Goal: Task Accomplishment & Management: Manage account settings

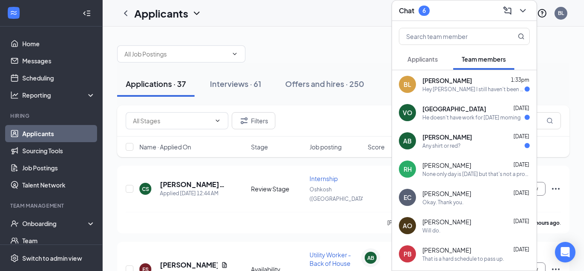
click at [416, 55] on span "Applicants" at bounding box center [423, 59] width 30 height 8
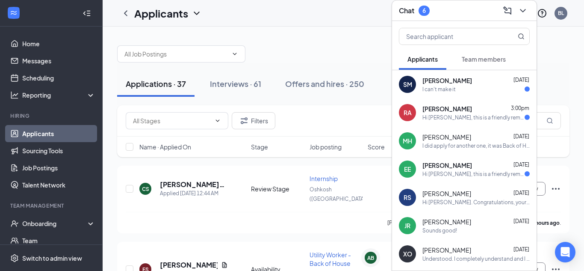
click at [486, 65] on button "Team members" at bounding box center [483, 58] width 61 height 21
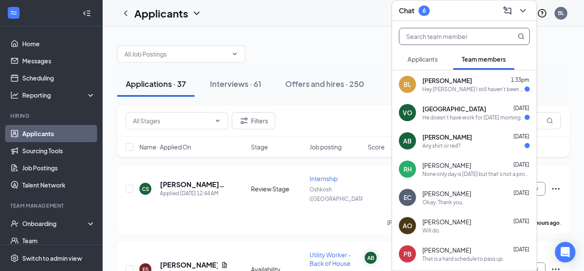
click at [453, 35] on input "text" at bounding box center [449, 36] width 101 height 16
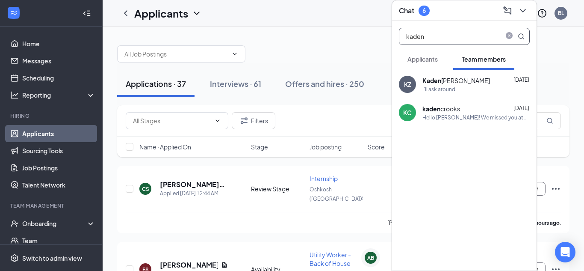
type input "kaden"
click at [446, 80] on div "[PERSON_NAME]" at bounding box center [456, 80] width 68 height 9
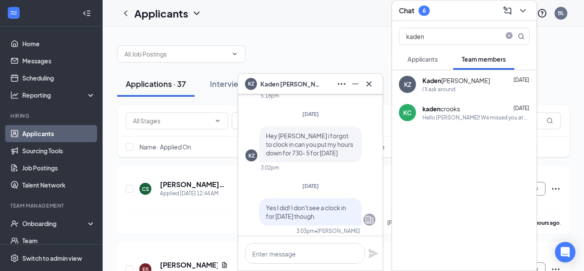
scroll to position [-93, 0]
click at [356, 83] on icon "Minimize" at bounding box center [355, 83] width 6 height 1
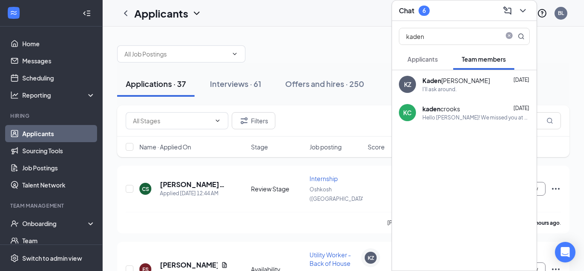
scroll to position [0, 0]
click at [508, 37] on icon "close-circle" at bounding box center [509, 36] width 7 height 7
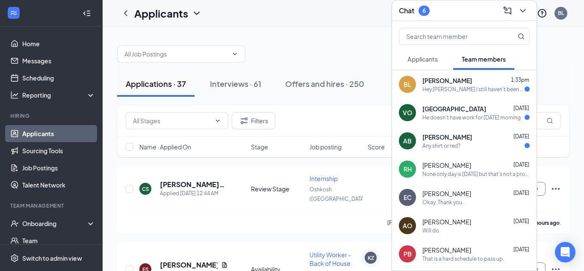
click at [475, 82] on div "[PERSON_NAME] 1:33pm" at bounding box center [475, 80] width 107 height 9
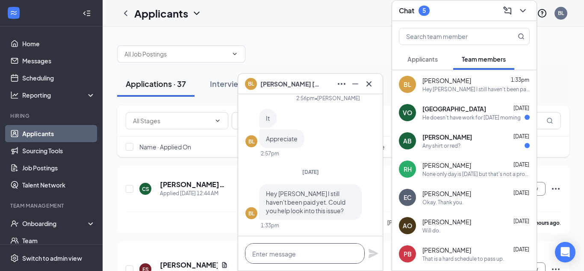
click at [276, 260] on textarea at bounding box center [305, 253] width 120 height 21
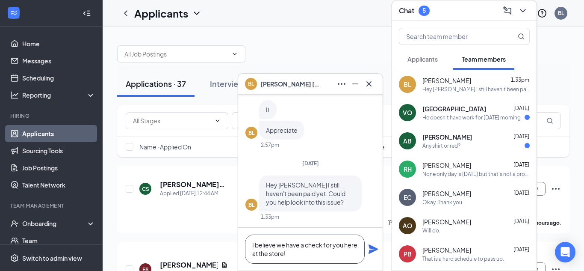
type textarea "I believe we have a check for you here at the store!"
click at [369, 248] on icon "Plane" at bounding box center [373, 249] width 10 height 10
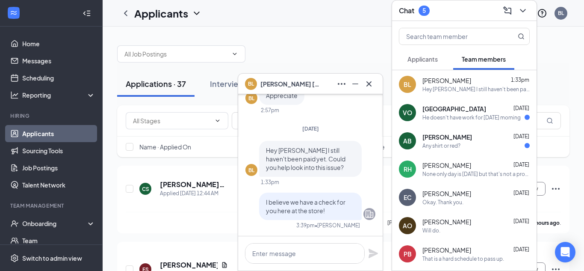
scroll to position [0, 0]
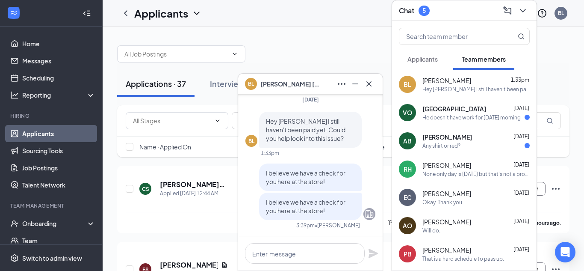
click at [478, 112] on div "[GEOGRAPHIC_DATA] [DATE] He doesn't have work for [DATE] morning" at bounding box center [475, 112] width 107 height 17
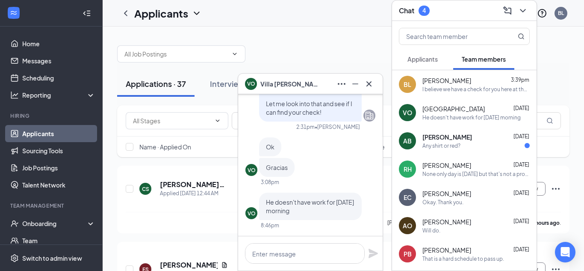
click at [352, 86] on icon "Minimize" at bounding box center [355, 84] width 10 height 10
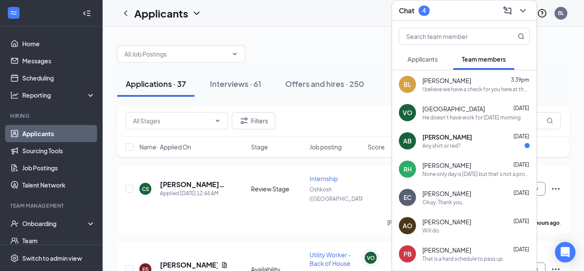
click at [437, 135] on span "[PERSON_NAME]" at bounding box center [447, 137] width 50 height 9
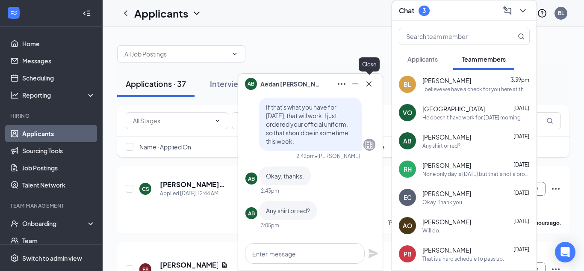
click at [368, 85] on icon "Cross" at bounding box center [369, 84] width 10 height 10
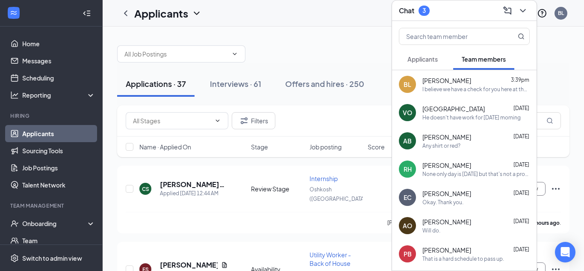
click at [418, 62] on span "Applicants" at bounding box center [423, 59] width 30 height 8
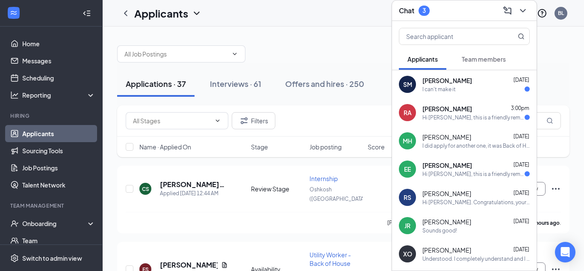
click at [441, 178] on div "EE [PERSON_NAME] [DATE] Hi [PERSON_NAME], this is a friendly reminder. Please s…" at bounding box center [464, 169] width 145 height 28
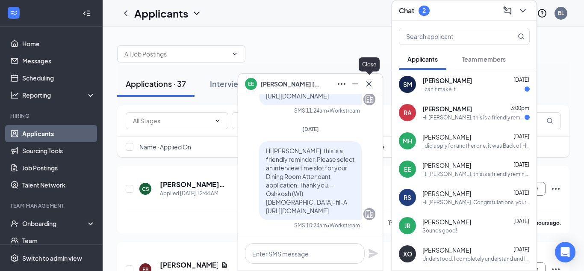
click at [368, 80] on icon "Cross" at bounding box center [369, 84] width 10 height 10
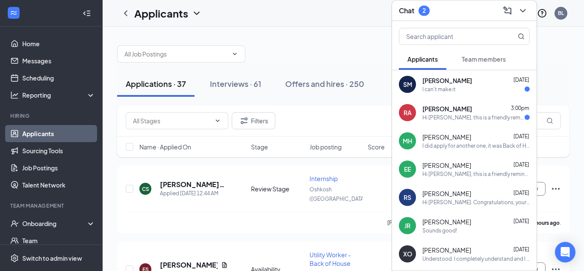
click at [454, 111] on span "[PERSON_NAME]" at bounding box center [447, 108] width 50 height 9
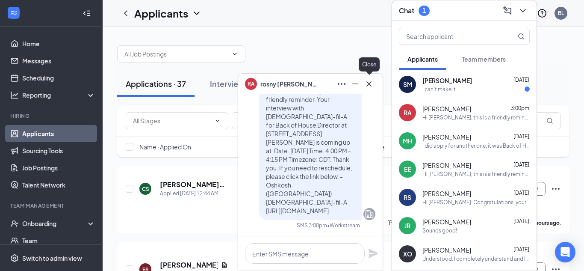
click at [370, 82] on icon "Cross" at bounding box center [368, 83] width 5 height 5
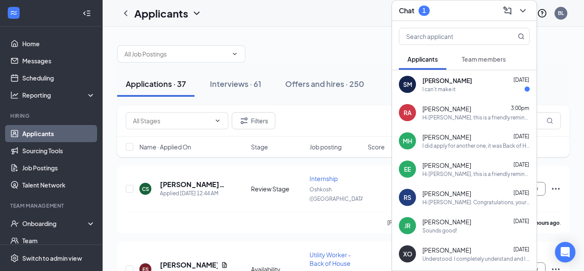
click at [430, 86] on div "I can't make it" at bounding box center [438, 89] width 33 height 7
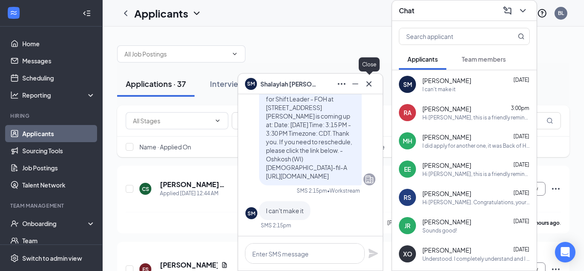
click at [372, 82] on icon "Cross" at bounding box center [369, 84] width 10 height 10
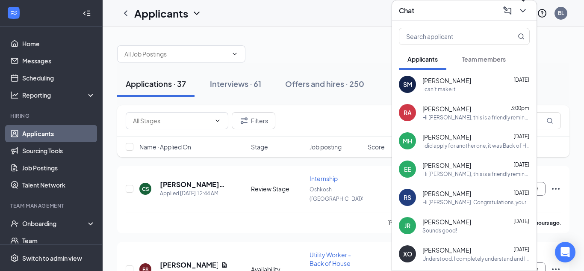
click at [525, 11] on icon "ChevronDown" at bounding box center [523, 11] width 10 height 10
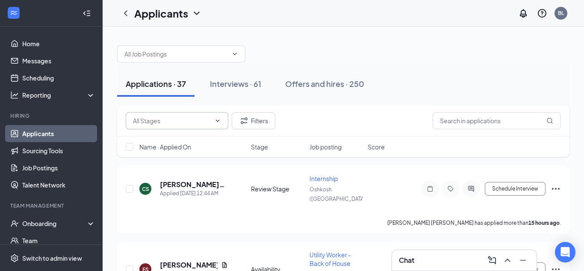
click at [216, 121] on icon "ChevronDown" at bounding box center [217, 120] width 7 height 7
click at [171, 162] on div "Review Stage (29)" at bounding box center [158, 160] width 50 height 9
type input "Review Stage (29)"
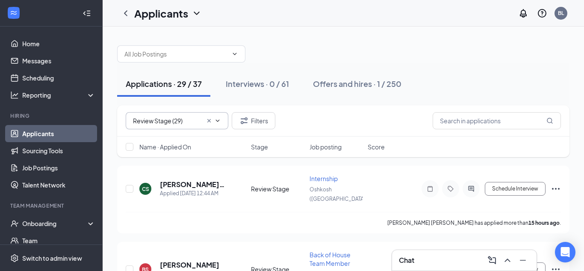
click at [221, 148] on div "Name · Applied On" at bounding box center [192, 146] width 106 height 9
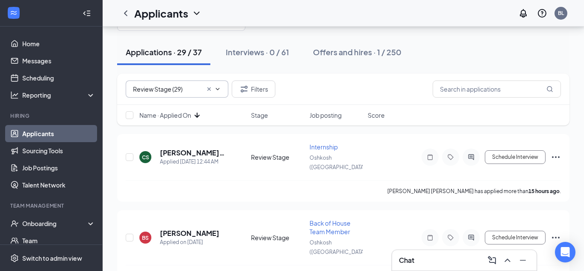
scroll to position [35, 0]
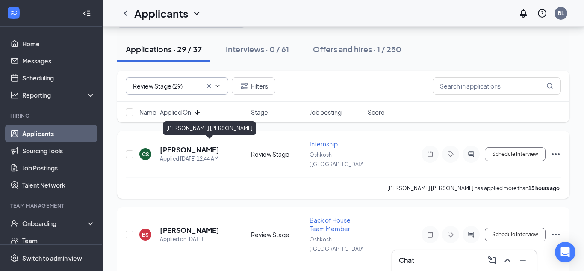
click at [196, 145] on h5 "[PERSON_NAME] [PERSON_NAME]" at bounding box center [194, 149] width 68 height 9
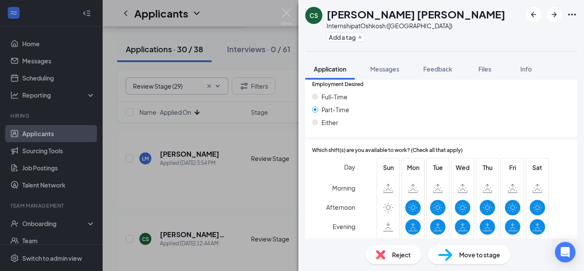
scroll to position [540, 0]
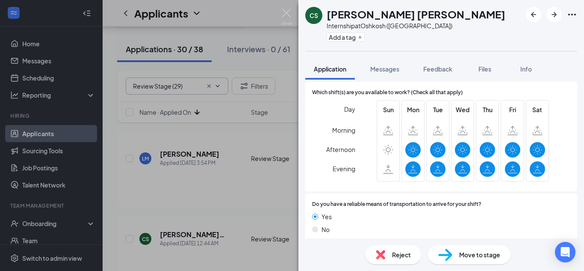
click at [446, 252] on img at bounding box center [445, 254] width 14 height 12
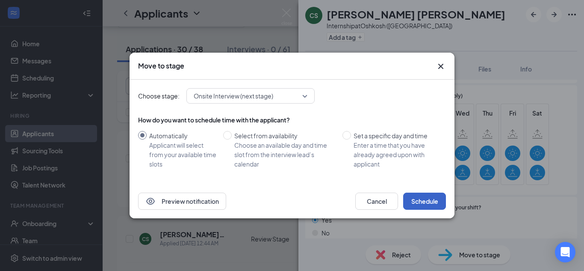
click at [423, 198] on button "Schedule" at bounding box center [424, 200] width 43 height 17
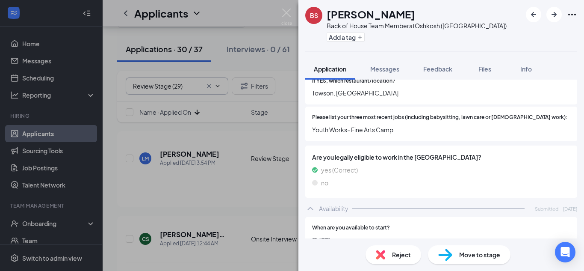
scroll to position [540, 0]
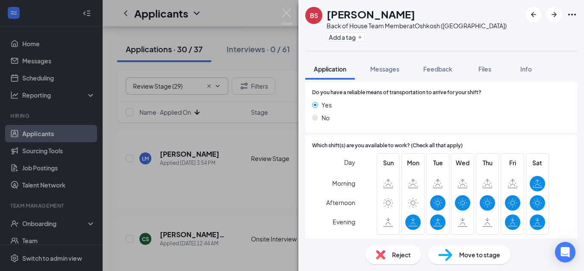
click at [445, 258] on img at bounding box center [445, 254] width 14 height 12
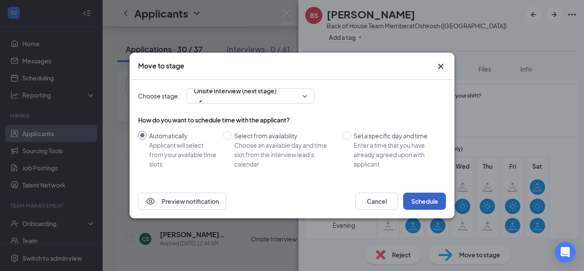
click at [417, 199] on button "Schedule" at bounding box center [424, 200] width 43 height 17
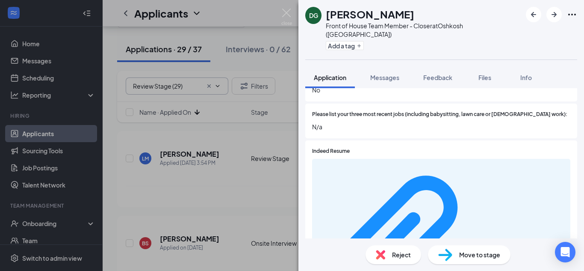
scroll to position [315, 0]
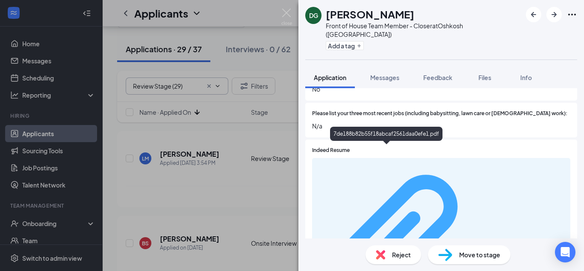
click at [484, 242] on div "7de188b82b55f18abcaf2561daa0efe1.pdf" at bounding box center [524, 245] width 81 height 7
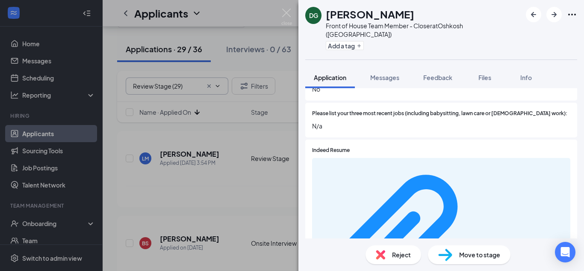
scroll to position [583, 0]
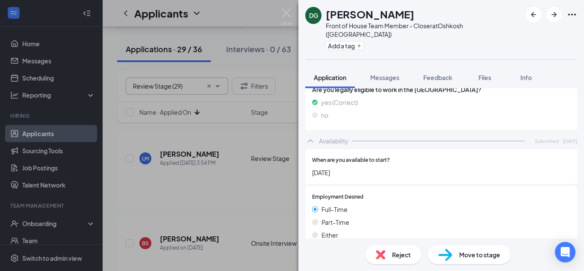
click at [452, 252] on img at bounding box center [445, 254] width 14 height 12
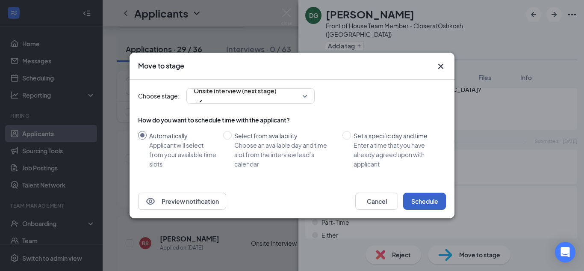
click at [417, 198] on button "Schedule" at bounding box center [424, 200] width 43 height 17
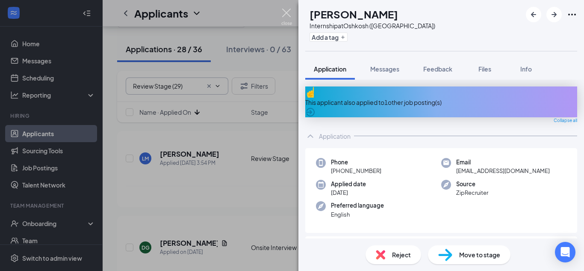
click at [286, 16] on img at bounding box center [286, 17] width 11 height 17
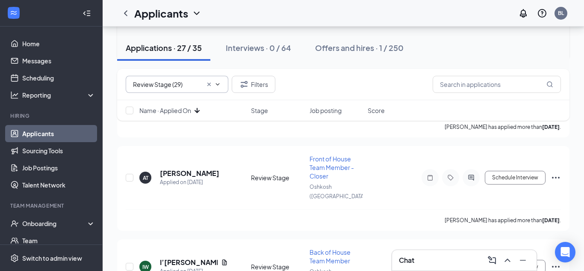
scroll to position [181, 0]
click at [197, 168] on h5 "[PERSON_NAME]" at bounding box center [189, 172] width 59 height 9
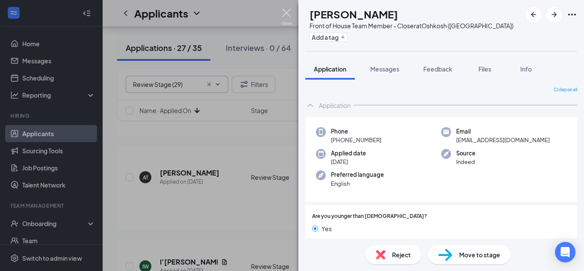
click at [286, 15] on img at bounding box center [286, 17] width 11 height 17
